Goal: Browse casually: Explore the website without a specific task or goal

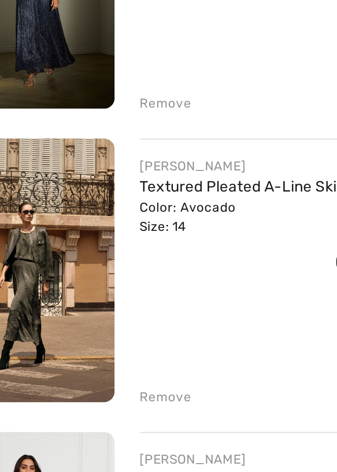
scroll to position [411, 0]
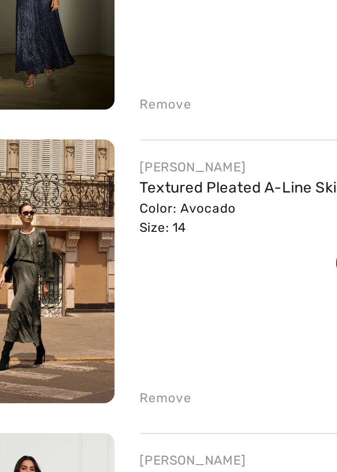
click at [114, 332] on div "Color: Avocado Size: 14" at bounding box center [170, 339] width 142 height 18
click at [113, 323] on link "Textured Pleated A-Line Skirt Style 253248" at bounding box center [170, 325] width 142 height 8
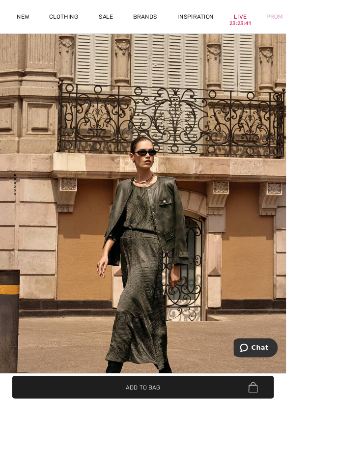
scroll to position [79, 0]
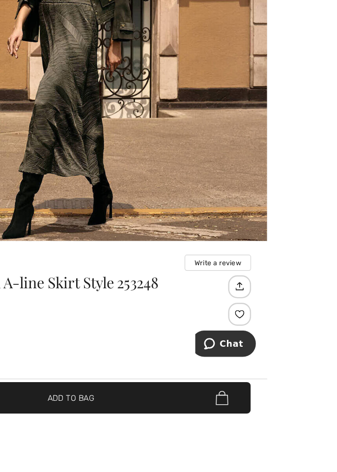
scroll to position [240, 0]
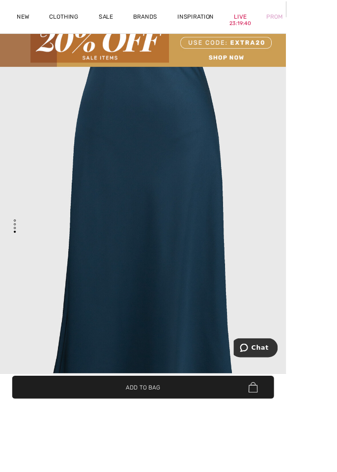
scroll to position [1575, 0]
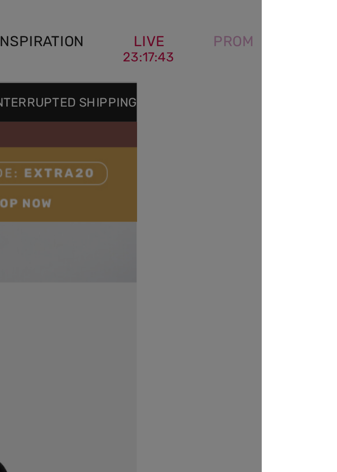
scroll to position [0, 237]
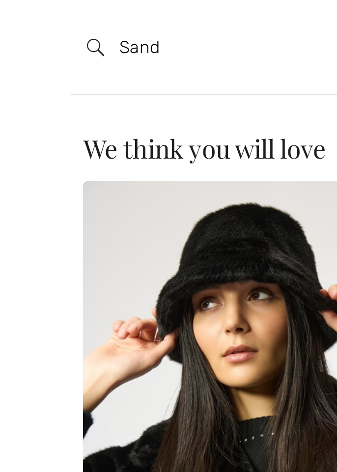
type input "Sand"
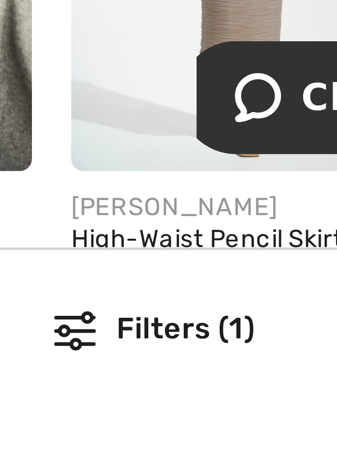
scroll to position [856, 0]
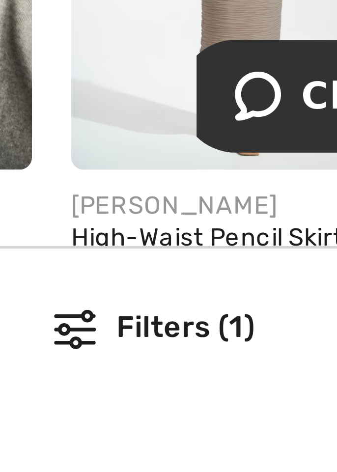
click at [254, 458] on span at bounding box center [254, 459] width 8 height 8
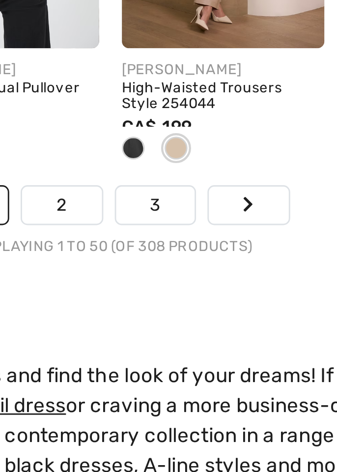
scroll to position [2396, 0]
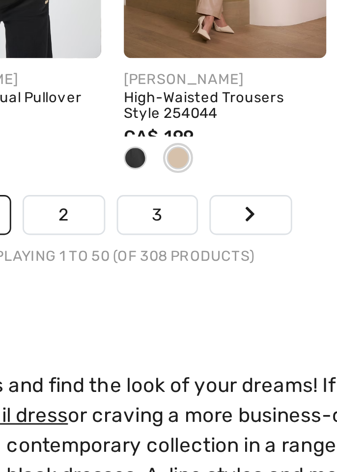
click at [155, 308] on link "2" at bounding box center [151, 310] width 27 height 13
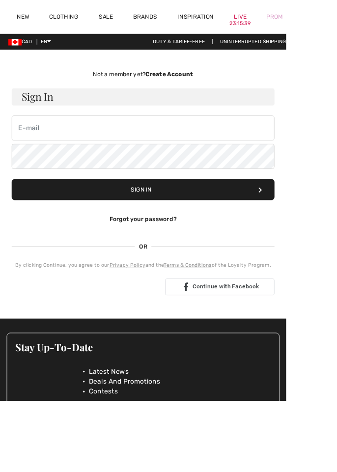
checkbox input "true"
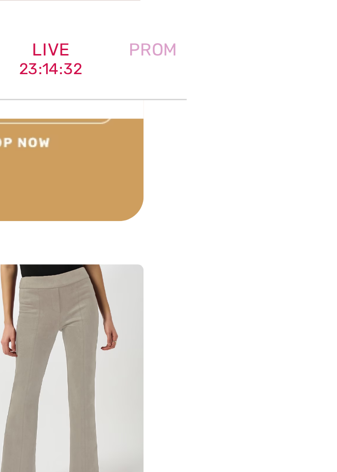
scroll to position [1340, 0]
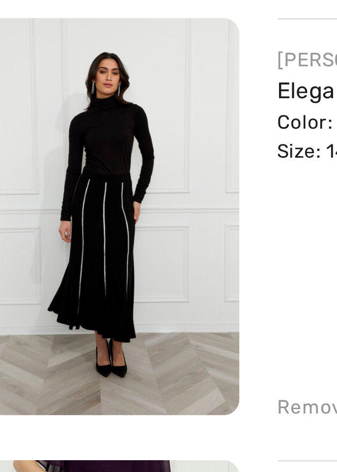
scroll to position [626, 0]
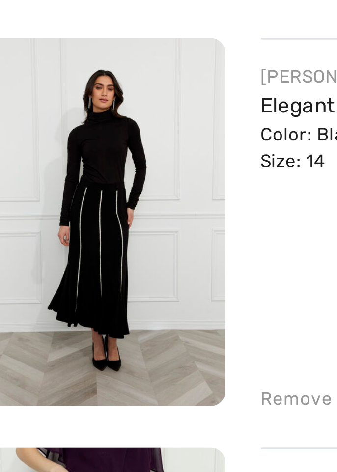
click at [38, 296] on img at bounding box center [46, 285] width 81 height 122
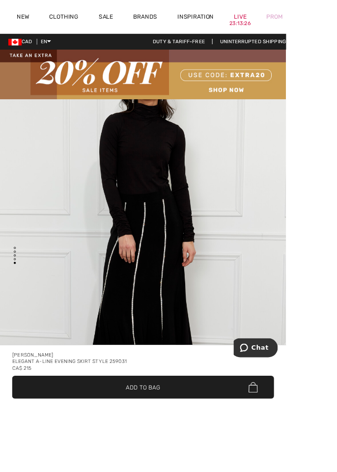
scroll to position [2192, 0]
click at [154, 437] on div "CA$ 215" at bounding box center [168, 434] width 308 height 8
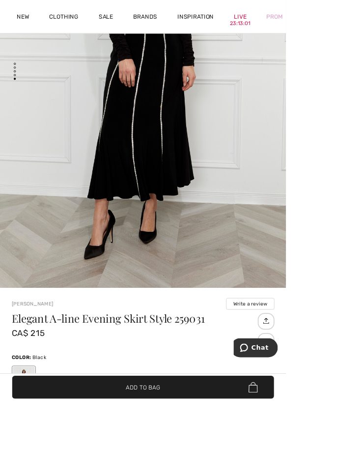
scroll to position [226, 0]
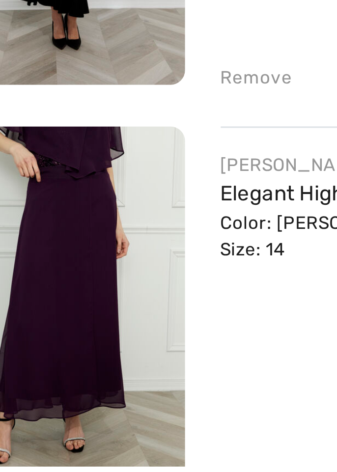
scroll to position [626, 0]
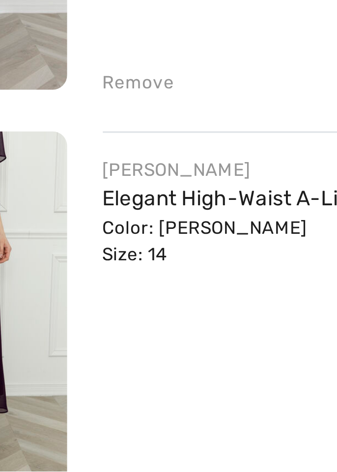
click at [111, 389] on div "Color: [PERSON_NAME] Size: 14" at bounding box center [171, 396] width 145 height 18
click at [114, 382] on link "Elegant High-Waist A-Line Skirt Style 259151" at bounding box center [171, 382] width 145 height 8
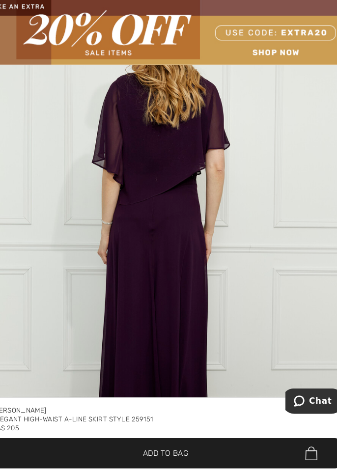
scroll to position [6, 0]
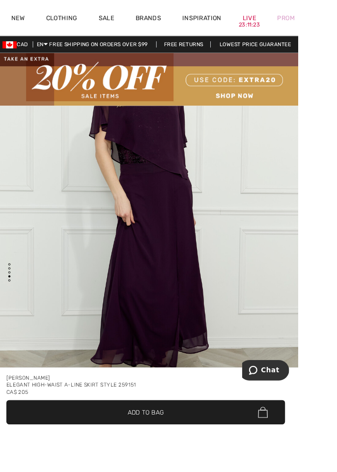
click at [277, 25] on div "23:11:23" at bounding box center [283, 27] width 24 height 9
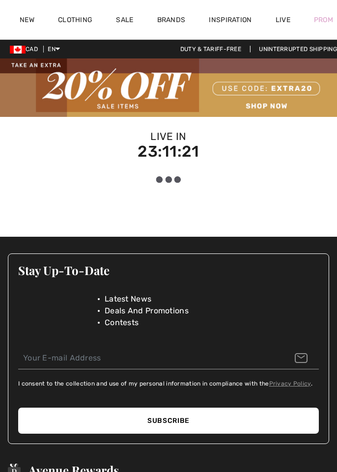
click at [336, 20] on div "Prom" at bounding box center [323, 20] width 43 height 40
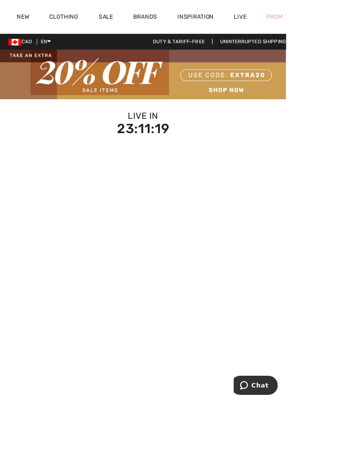
click at [336, 23] on div "Prom" at bounding box center [323, 20] width 43 height 40
click at [336, 26] on div "Prom" at bounding box center [323, 20] width 43 height 40
click at [336, 21] on div "Prom" at bounding box center [323, 20] width 43 height 40
click at [336, 26] on div "Prom" at bounding box center [323, 20] width 43 height 40
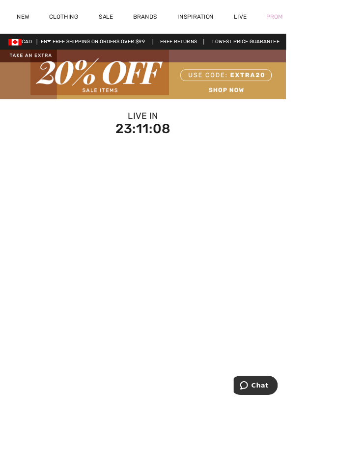
click at [336, 25] on div "Prom" at bounding box center [323, 20] width 43 height 40
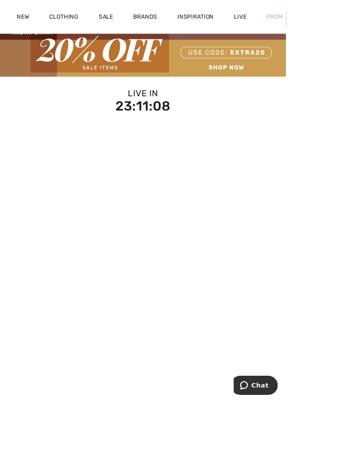
scroll to position [26, 0]
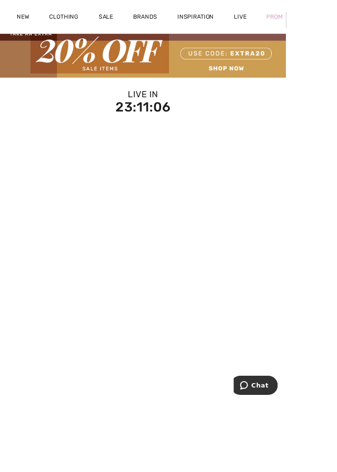
click at [336, 28] on div "Prom" at bounding box center [323, 20] width 43 height 40
click at [336, 18] on div "Prom" at bounding box center [323, 20] width 43 height 40
click at [336, 20] on div "Prom" at bounding box center [323, 20] width 43 height 40
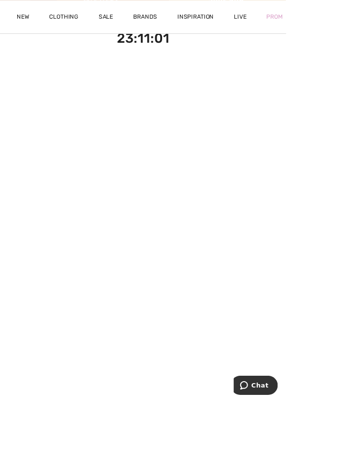
scroll to position [104, 0]
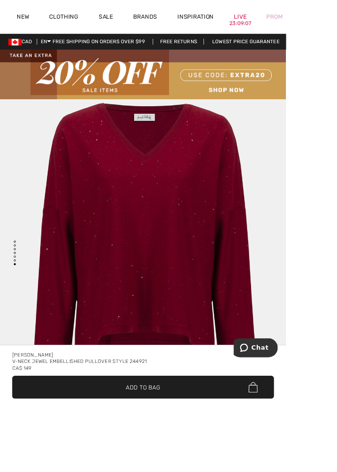
scroll to position [3219, 0]
click at [140, 422] on div "[PERSON_NAME]" at bounding box center [168, 418] width 308 height 8
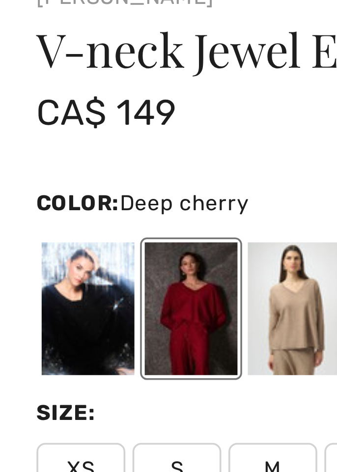
scroll to position [322, 0]
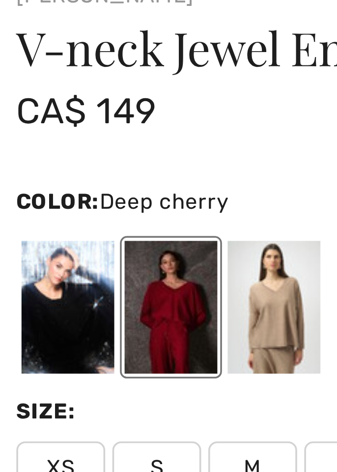
click at [50, 344] on div at bounding box center [57, 342] width 26 height 37
click at [26, 340] on div at bounding box center [28, 342] width 26 height 37
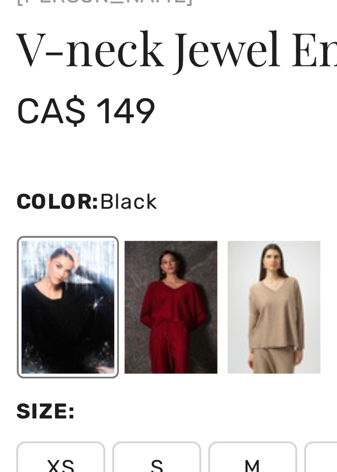
click at [81, 343] on div at bounding box center [85, 342] width 26 height 37
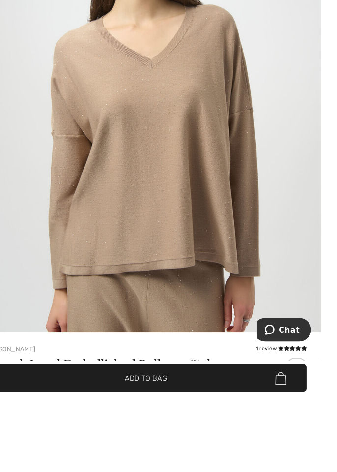
scroll to position [150, 0]
